Goal: Ask a question

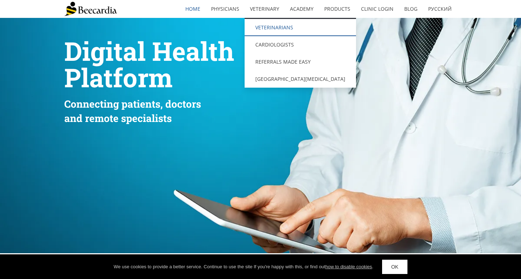
click at [282, 24] on link "Veterinarians" at bounding box center [301, 27] width 112 height 17
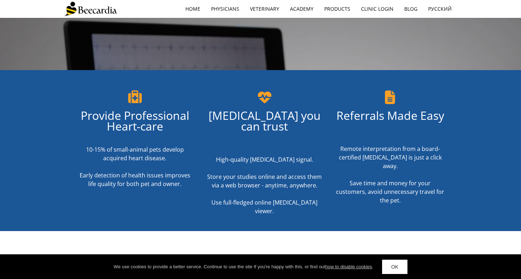
scroll to position [59, 0]
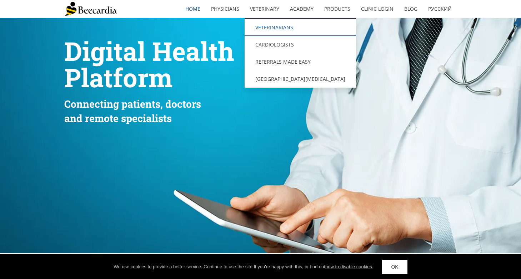
click at [268, 31] on link "Veterinarians" at bounding box center [301, 27] width 112 height 17
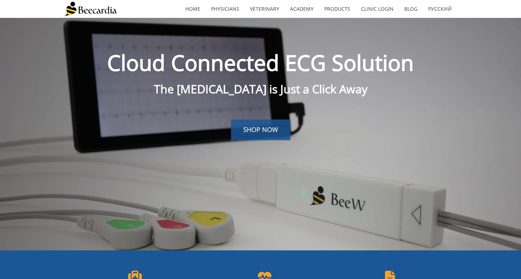
click at [266, 131] on span "SHOP NOW" at bounding box center [260, 129] width 35 height 9
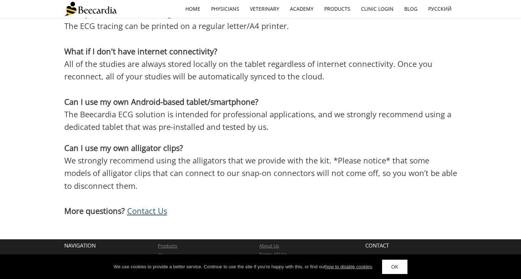
scroll to position [2081, 0]
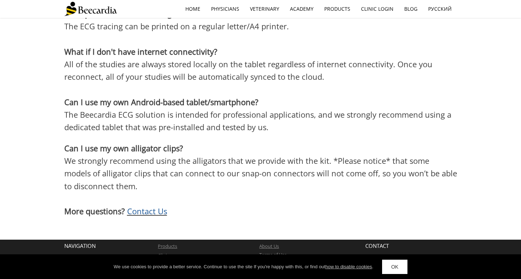
click at [159, 205] on span "Contact Us" at bounding box center [147, 210] width 40 height 11
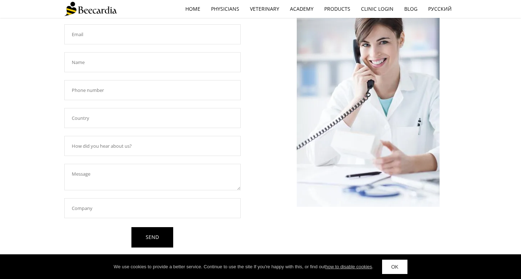
scroll to position [61, 0]
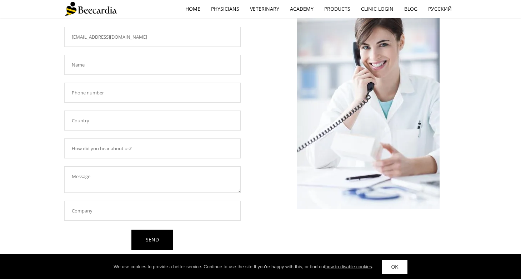
type input "[EMAIL_ADDRESS][DOMAIN_NAME]"
type input "AMIOT"
type input "0632054769"
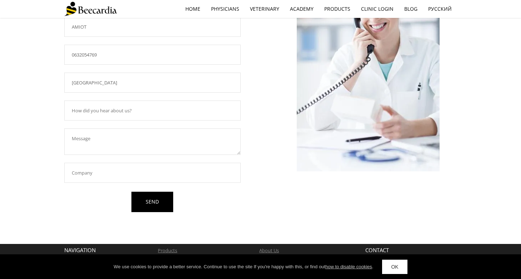
scroll to position [99, 0]
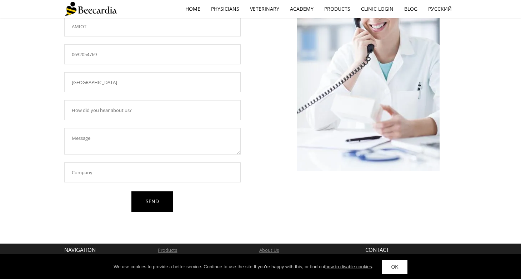
type input "FRANCE"
click at [103, 137] on textarea at bounding box center [152, 141] width 177 height 26
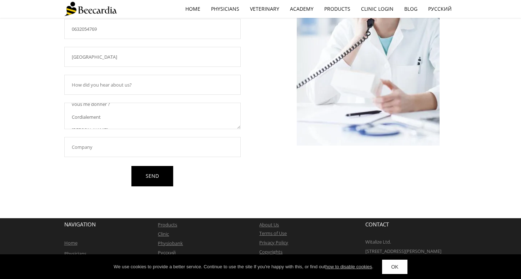
scroll to position [29, 0]
click at [107, 114] on textarea "Bonjour , Je suis vétérinaire et souhaiterais acquérir un ECG. Quel contact pou…" at bounding box center [152, 116] width 177 height 26
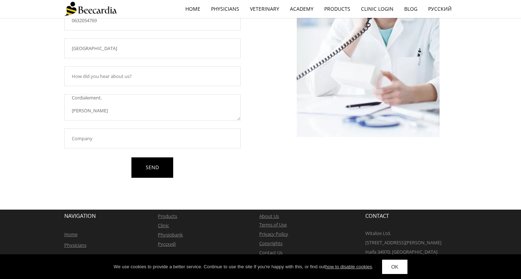
scroll to position [134, 0]
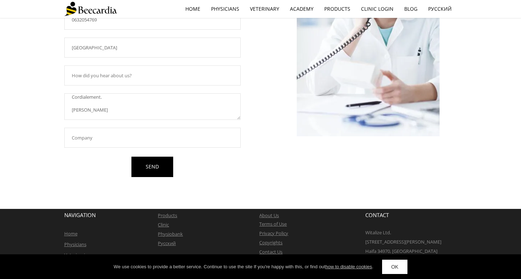
click at [79, 109] on textarea "Bonjour , Je suis vétérinaire et souhaiterais acquérir un ECG. Quel contact pou…" at bounding box center [152, 106] width 177 height 26
type textarea "Bonjour , Je suis vétérinaire et souhaiterais acquérir un ECG. Quel contact pou…"
click at [167, 166] on link "SEND" at bounding box center [153, 167] width 42 height 20
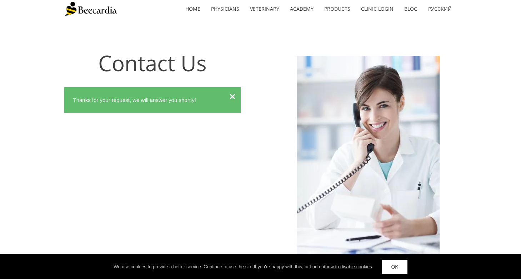
scroll to position [0, 0]
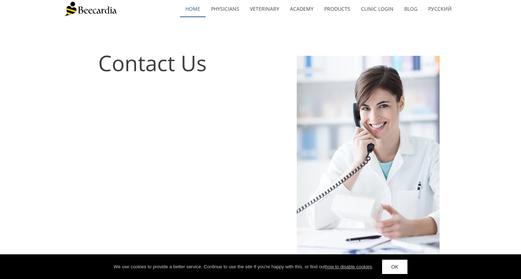
click at [194, 9] on link "home" at bounding box center [193, 9] width 26 height 16
